Goal: Task Accomplishment & Management: Use online tool/utility

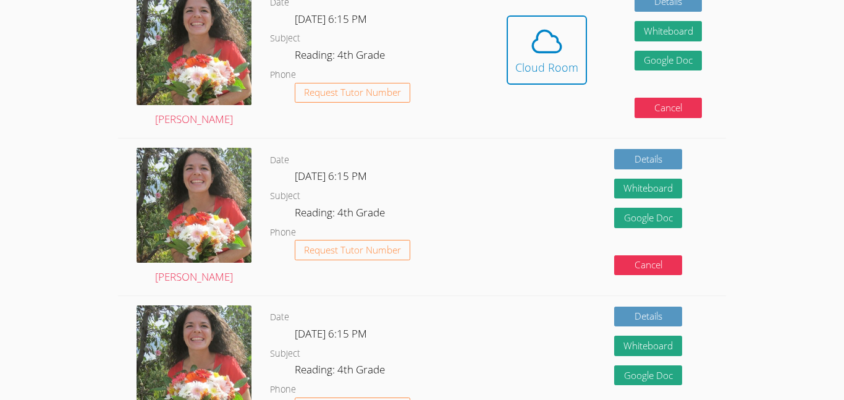
scroll to position [297, 0]
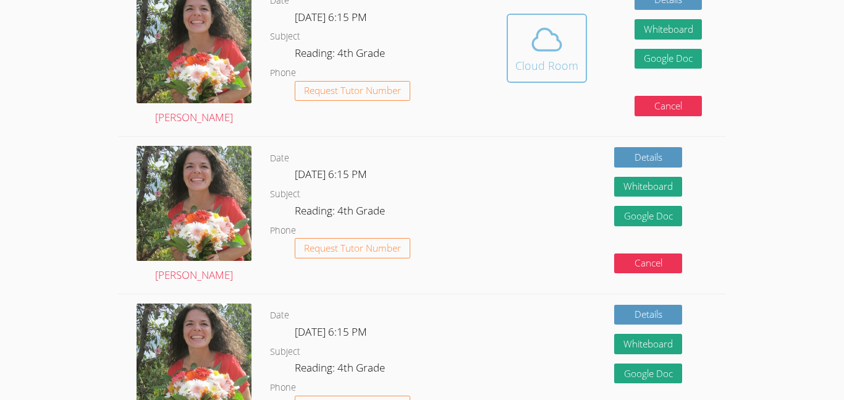
click at [543, 30] on icon at bounding box center [547, 39] width 35 height 35
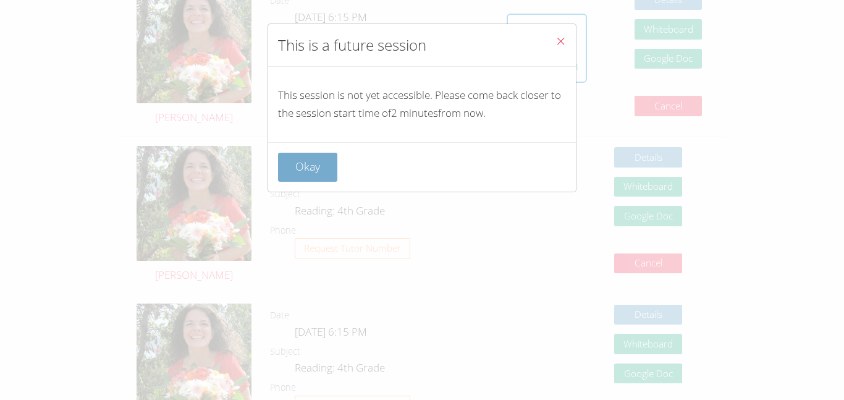
click at [305, 166] on button "Okay" at bounding box center [307, 167] width 59 height 29
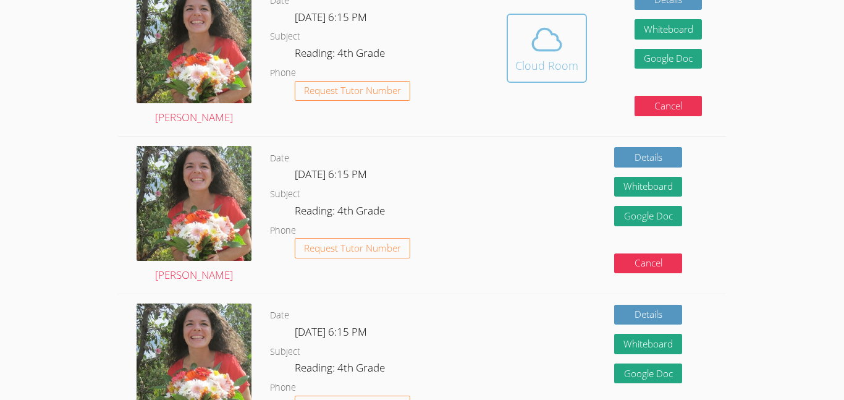
click at [548, 30] on icon at bounding box center [547, 39] width 28 height 22
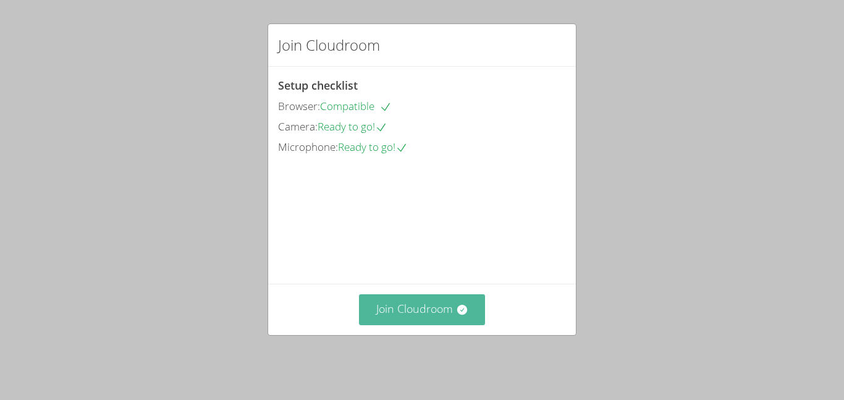
click at [459, 312] on icon at bounding box center [462, 309] width 12 height 12
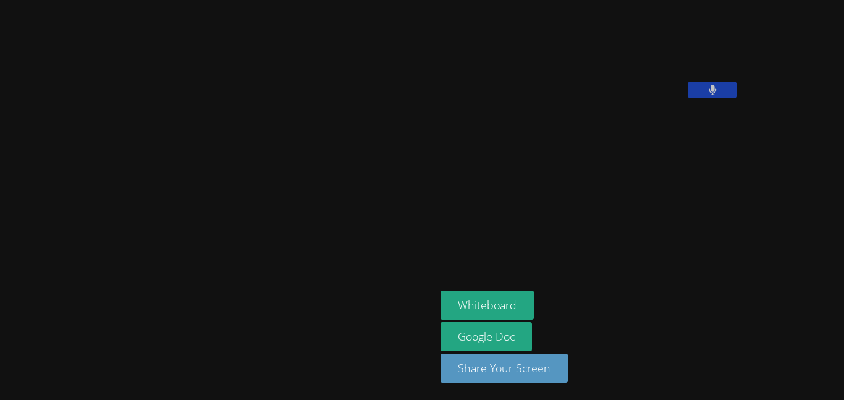
click at [436, 266] on aside "Noah Pelaez Whiteboard Google Doc Share Your Screen" at bounding box center [590, 200] width 309 height 400
click at [277, 102] on div at bounding box center [218, 200] width 426 height 390
click at [279, 103] on div at bounding box center [218, 200] width 426 height 390
click at [281, 103] on div at bounding box center [218, 200] width 426 height 390
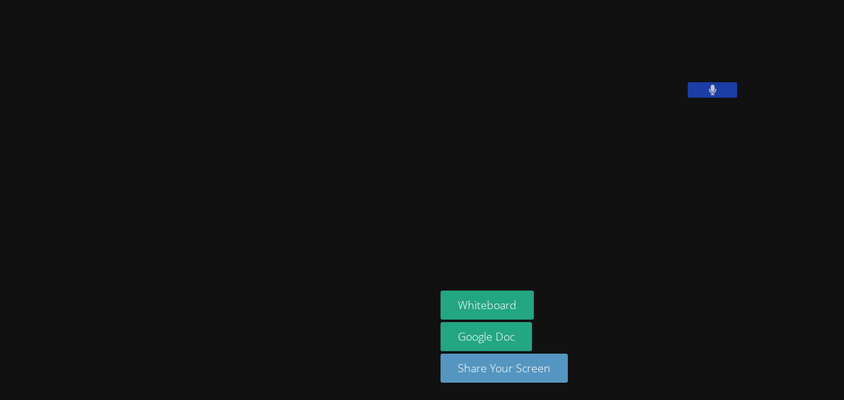
click at [460, 213] on aside "Noah Pelaez Whiteboard Google Doc Share Your Screen" at bounding box center [590, 200] width 309 height 400
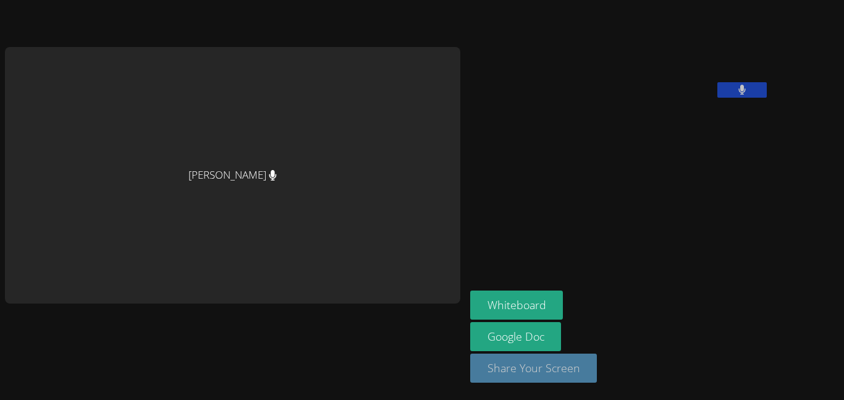
click at [479, 367] on button "Share Your Screen" at bounding box center [533, 367] width 127 height 29
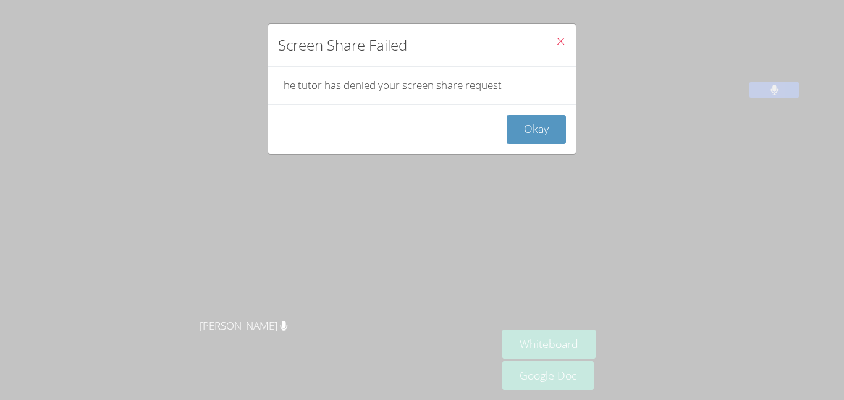
click at [567, 41] on button "Close" at bounding box center [561, 43] width 30 height 38
click at [560, 44] on icon "Close" at bounding box center [561, 41] width 11 height 11
click at [614, 80] on div "Screen Share Failed The tutor has denied your screen share request Okay" at bounding box center [422, 200] width 844 height 400
click at [553, 124] on button "Okay" at bounding box center [536, 129] width 59 height 29
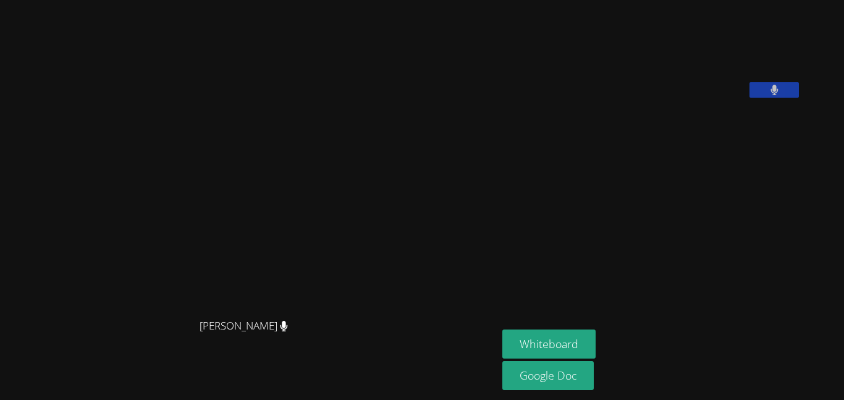
click at [765, 284] on aside "Noah Pelaez Whiteboard Google Doc" at bounding box center [651, 200] width 309 height 400
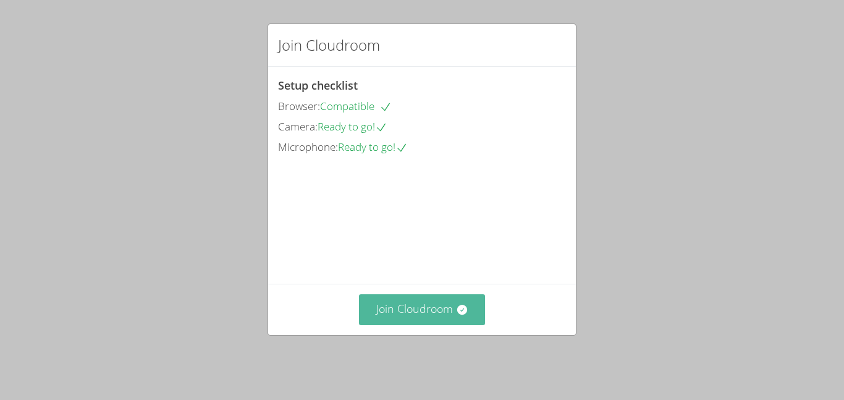
click at [452, 321] on button "Join Cloudroom" at bounding box center [422, 309] width 127 height 30
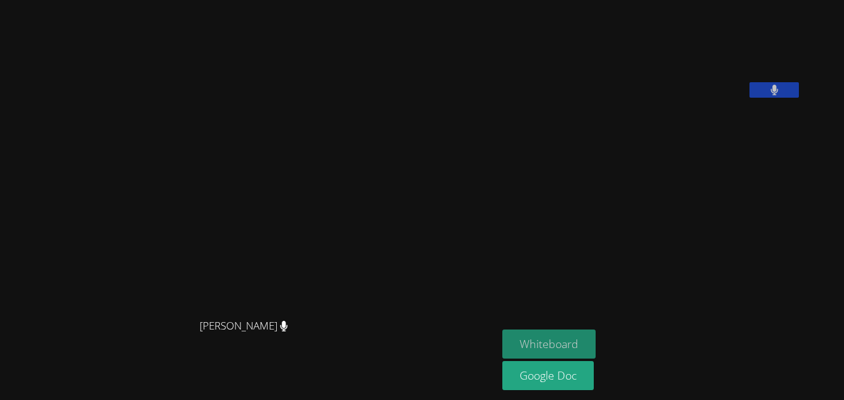
click at [584, 339] on button "Whiteboard" at bounding box center [548, 343] width 93 height 29
click at [596, 341] on button "Whiteboard" at bounding box center [548, 343] width 93 height 29
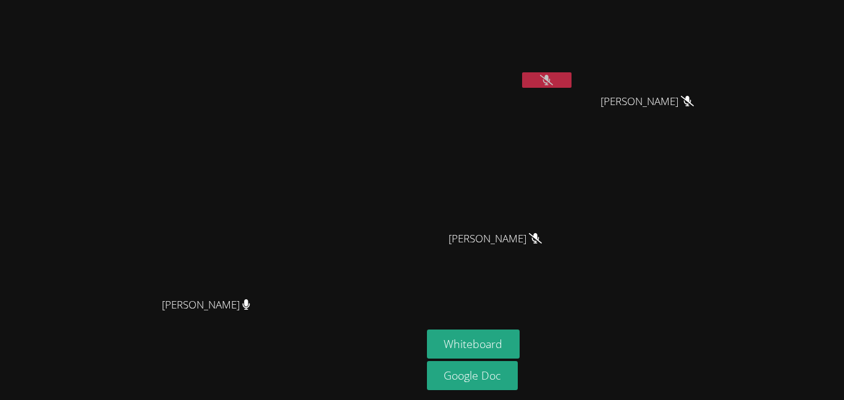
click at [553, 75] on icon at bounding box center [546, 80] width 13 height 11
click at [572, 82] on button at bounding box center [546, 79] width 49 height 15
click at [731, 287] on aside "[PERSON_NAME] [PERSON_NAME]'a [PERSON_NAME] [PERSON_NAME] [PERSON_NAME] [PERSON…" at bounding box center [576, 200] width 309 height 400
click at [553, 80] on icon at bounding box center [546, 80] width 13 height 11
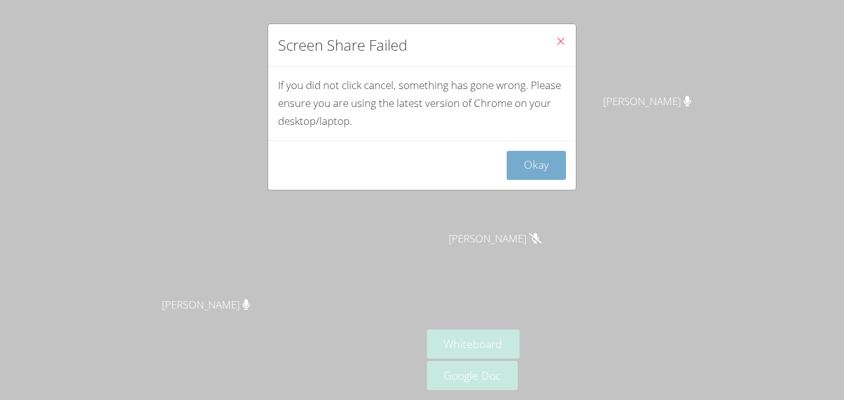
click at [534, 174] on button "Okay" at bounding box center [536, 165] width 59 height 29
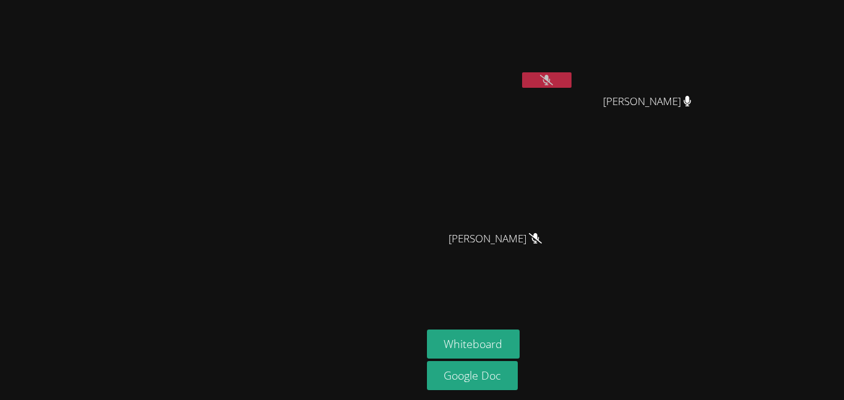
drag, startPoint x: 409, startPoint y: 389, endPoint x: 439, endPoint y: 246, distance: 146.5
click at [417, 246] on div "[PERSON_NAME]" at bounding box center [211, 200] width 412 height 390
drag, startPoint x: 703, startPoint y: 379, endPoint x: 639, endPoint y: 315, distance: 90.4
click at [639, 315] on aside "[PERSON_NAME] [PERSON_NAME] [PERSON_NAME] [PERSON_NAME] [PERSON_NAME] [PERSON_N…" at bounding box center [576, 200] width 309 height 400
drag, startPoint x: 583, startPoint y: 320, endPoint x: 581, endPoint y: 365, distance: 44.5
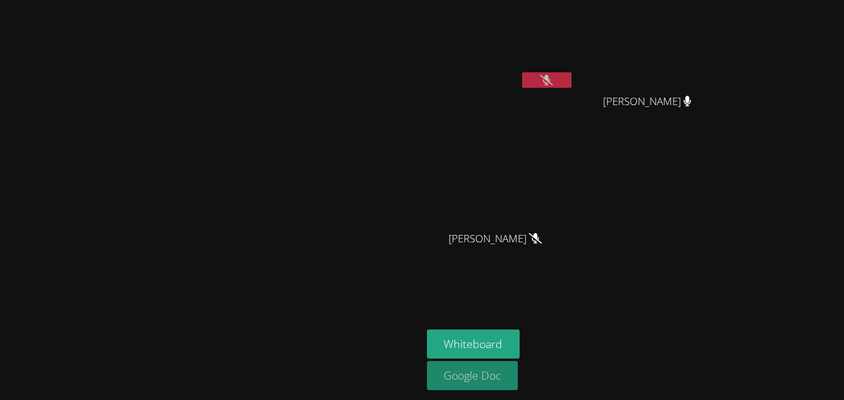
click at [581, 365] on aside "[PERSON_NAME] [PERSON_NAME] [PERSON_NAME] [PERSON_NAME] [PERSON_NAME] [PERSON_N…" at bounding box center [576, 200] width 309 height 400
click at [643, 331] on div "Whiteboard Google Doc" at bounding box center [576, 360] width 299 height 63
click at [553, 77] on icon at bounding box center [546, 80] width 13 height 11
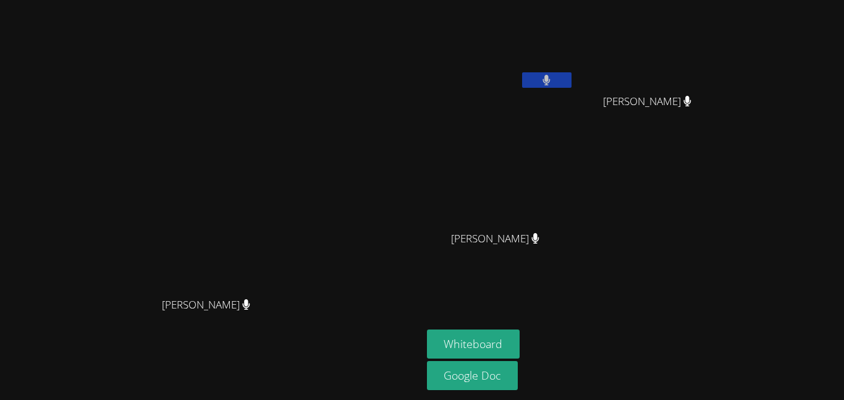
click at [572, 85] on button at bounding box center [546, 79] width 49 height 15
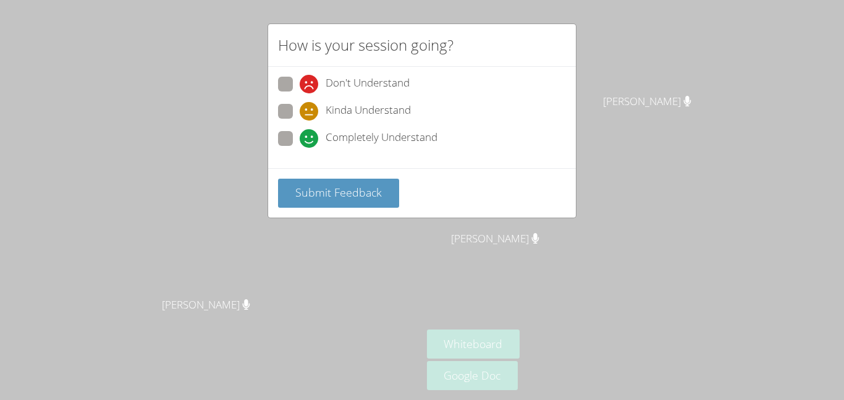
click at [391, 232] on div "How is your session going? Don't Understand Kinda Understand Completely Underst…" at bounding box center [422, 200] width 844 height 400
click at [373, 203] on button "Submit Feedback" at bounding box center [338, 193] width 121 height 29
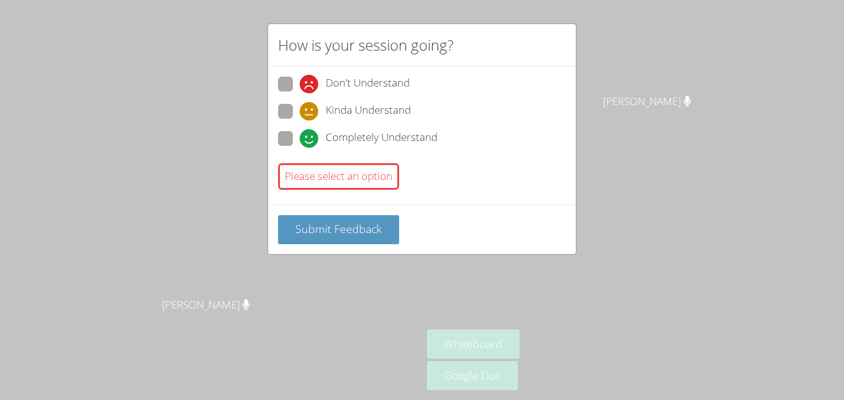
click at [320, 144] on div "Completely Understand" at bounding box center [369, 138] width 138 height 19
click at [310, 142] on input "Completely Understand" at bounding box center [305, 136] width 11 height 11
radio input "true"
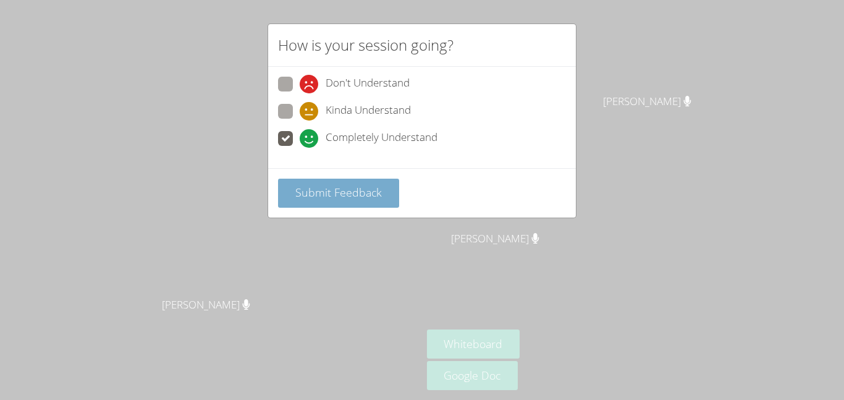
click at [337, 193] on span "Submit Feedback" at bounding box center [338, 192] width 87 height 15
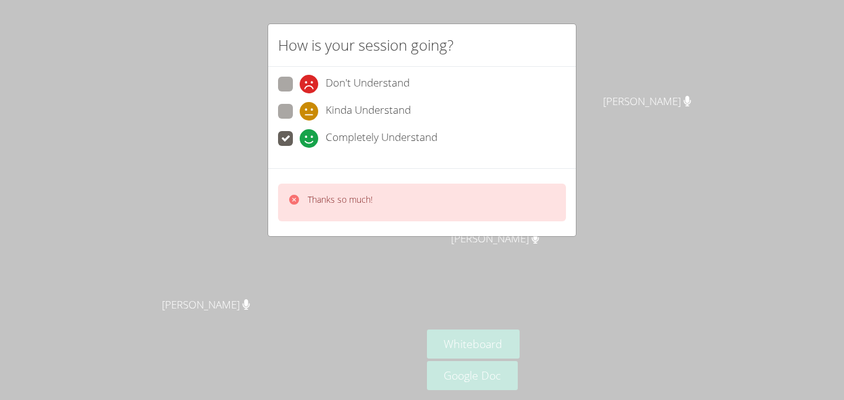
click at [301, 239] on div "How is your session going? Don't Understand Kinda Understand Completely Underst…" at bounding box center [422, 200] width 844 height 400
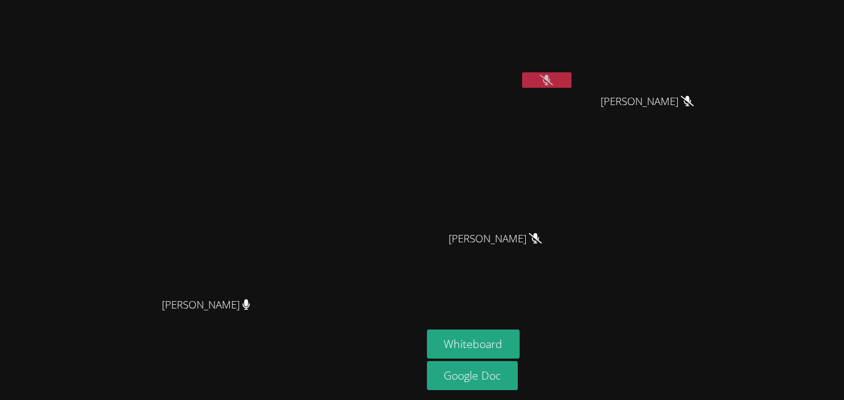
click at [553, 80] on icon at bounding box center [546, 80] width 13 height 11
